Goal: Navigation & Orientation: Find specific page/section

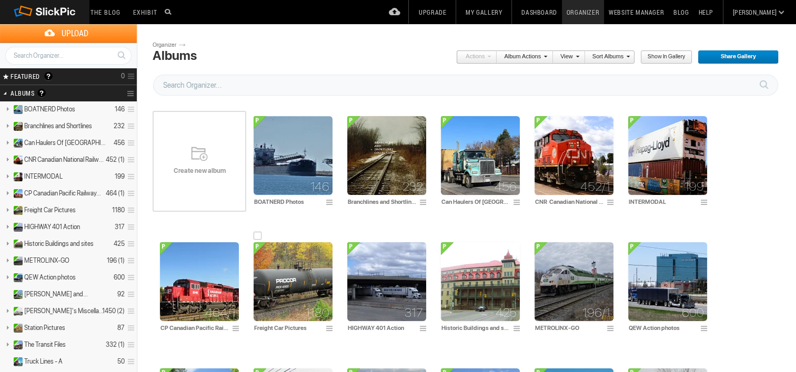
click at [313, 271] on img at bounding box center [293, 281] width 79 height 79
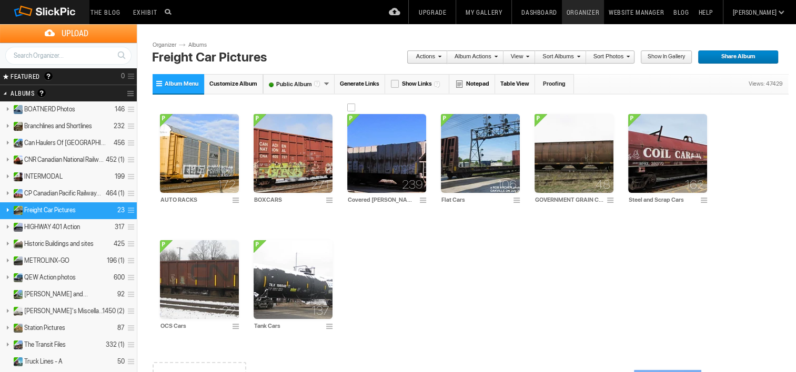
click at [392, 151] on img at bounding box center [386, 153] width 79 height 79
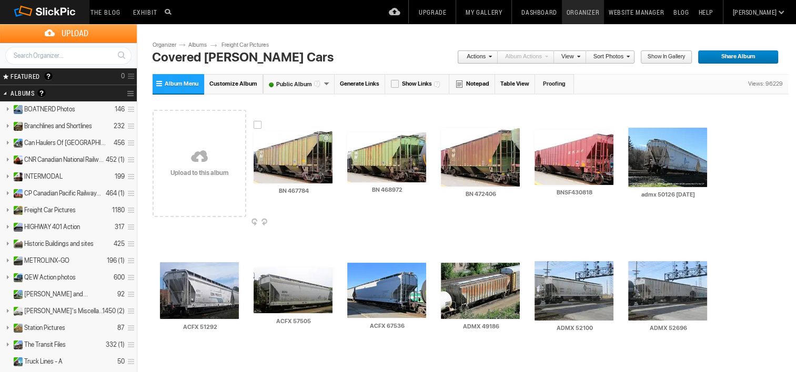
click at [311, 169] on img at bounding box center [293, 157] width 79 height 52
